Goal: Task Accomplishment & Management: Complete application form

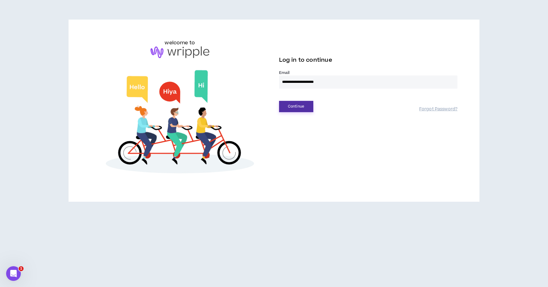
type input "**********"
click at [288, 104] on button "Continue" at bounding box center [296, 106] width 34 height 11
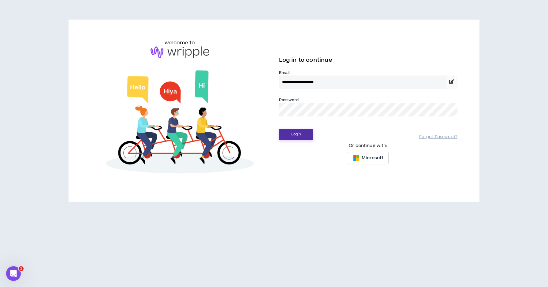
click at [296, 134] on button "Login" at bounding box center [296, 134] width 34 height 11
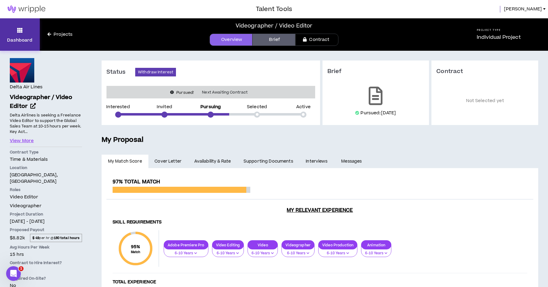
click at [19, 35] on link "Dashboard" at bounding box center [20, 34] width 40 height 32
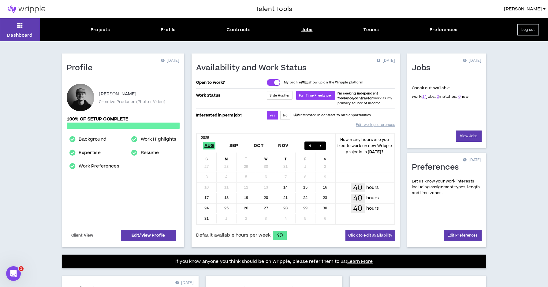
click at [303, 28] on div "Jobs" at bounding box center [306, 30] width 11 height 6
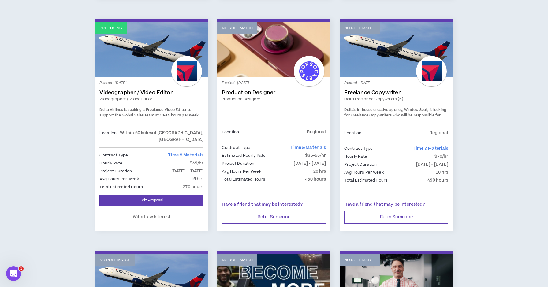
scroll to position [526, 0]
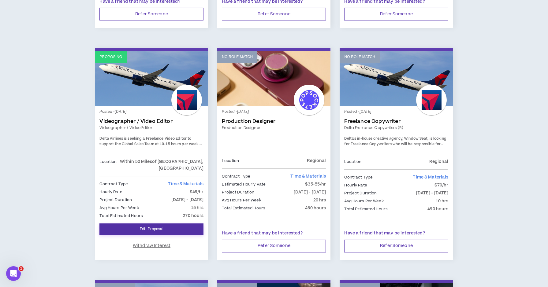
click at [161, 224] on link "Edit Proposal" at bounding box center [151, 229] width 104 height 11
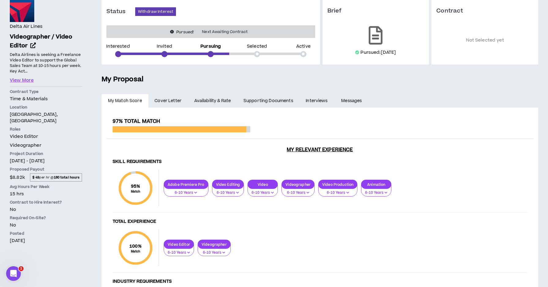
scroll to position [60, 0]
click at [175, 101] on span "Cover Letter" at bounding box center [167, 101] width 27 height 7
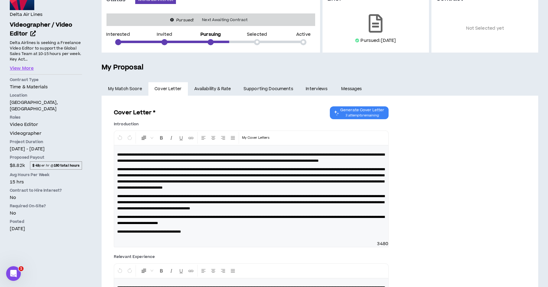
click at [215, 87] on link "Availability & Rate" at bounding box center [212, 88] width 49 height 13
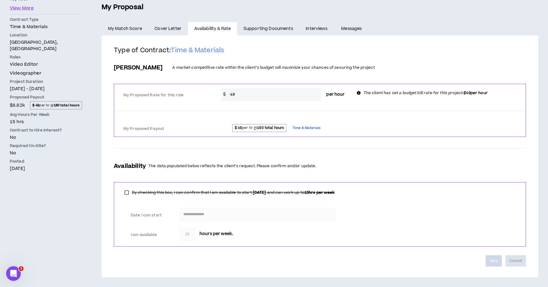
scroll to position [132, 0]
click at [271, 28] on link "Supporting Documents" at bounding box center [268, 28] width 62 height 13
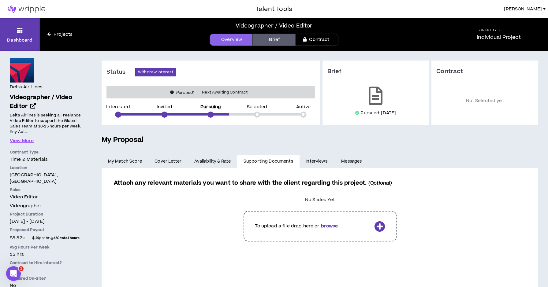
click at [318, 161] on link "Interviews" at bounding box center [317, 161] width 35 height 13
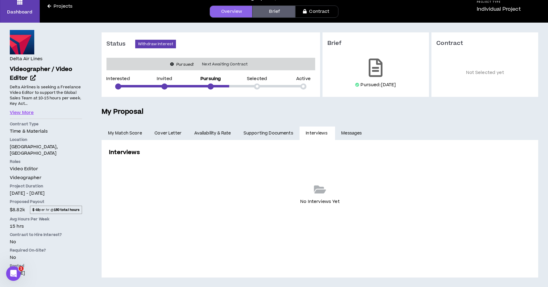
scroll to position [28, 0]
click at [350, 128] on link "Messages" at bounding box center [352, 133] width 35 height 13
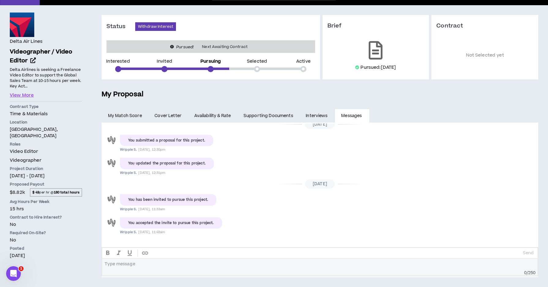
scroll to position [45, 0]
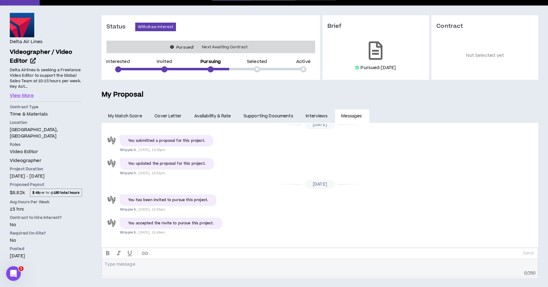
click at [11, 273] on icon "Open Intercom Messenger" at bounding box center [14, 274] width 10 height 10
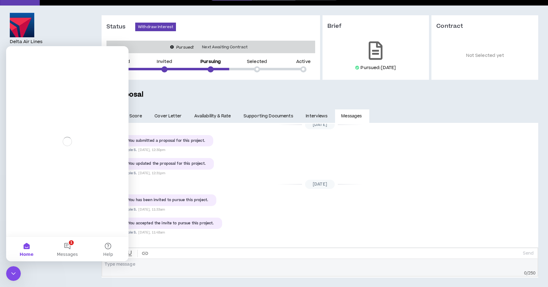
scroll to position [0, 0]
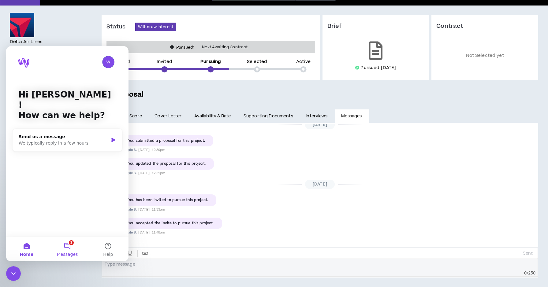
click at [70, 250] on button "1 Messages" at bounding box center [67, 249] width 41 height 24
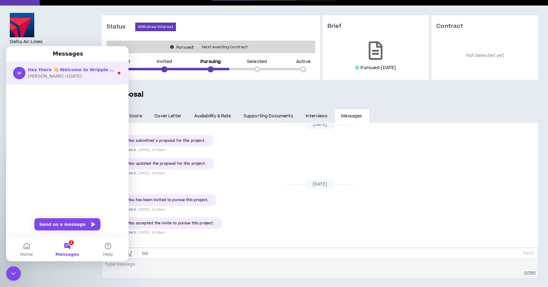
click at [89, 72] on span "Hey there 👋 Welcome to Wripple 🙌 Take a look around! If you have any questions,…" at bounding box center [182, 69] width 309 height 5
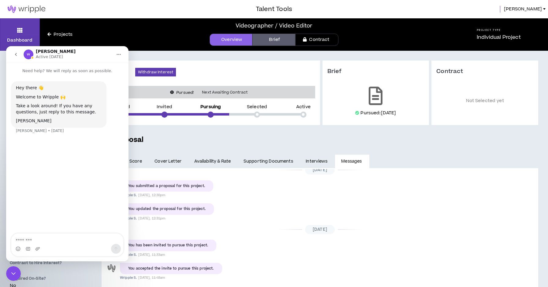
click at [86, 273] on div "Delta Air Lines Videographer / Video Editor Hide Details Delta Airlines is seek…" at bounding box center [46, 192] width 92 height 282
click at [16, 53] on icon "go back" at bounding box center [15, 54] width 5 height 5
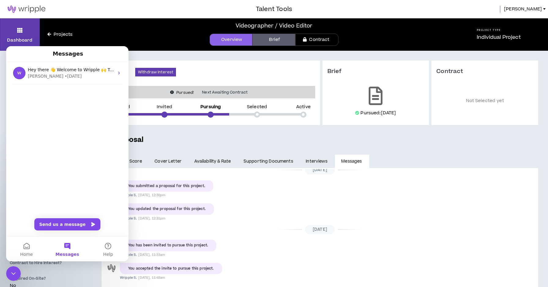
click at [210, 140] on h5 "My Proposal" at bounding box center [320, 140] width 437 height 10
click at [173, 133] on div "**********" at bounding box center [320, 192] width 456 height 282
click at [27, 251] on button "Home" at bounding box center [26, 249] width 41 height 24
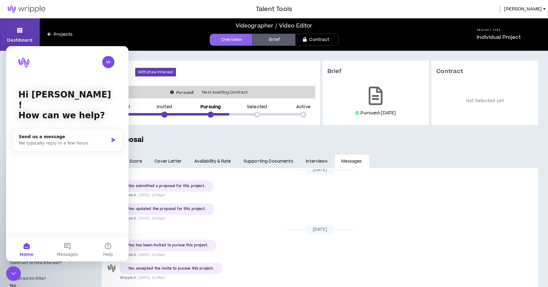
click at [213, 139] on h5 "My Proposal" at bounding box center [320, 140] width 437 height 10
click at [12, 276] on icon "Close Intercom Messenger" at bounding box center [13, 273] width 7 height 7
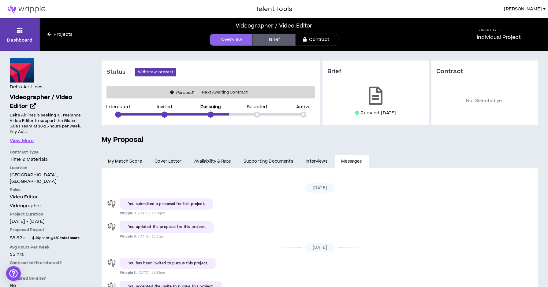
scroll to position [18, 0]
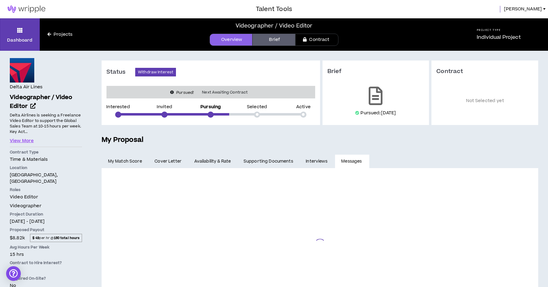
scroll to position [18, 0]
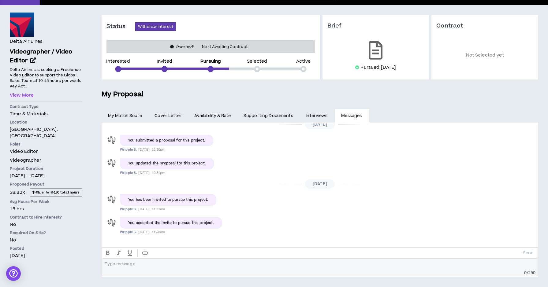
scroll to position [45, 0]
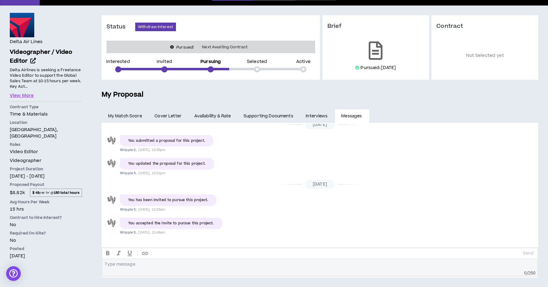
click at [313, 118] on link "Interviews" at bounding box center [317, 116] width 35 height 13
